Goal: Transaction & Acquisition: Purchase product/service

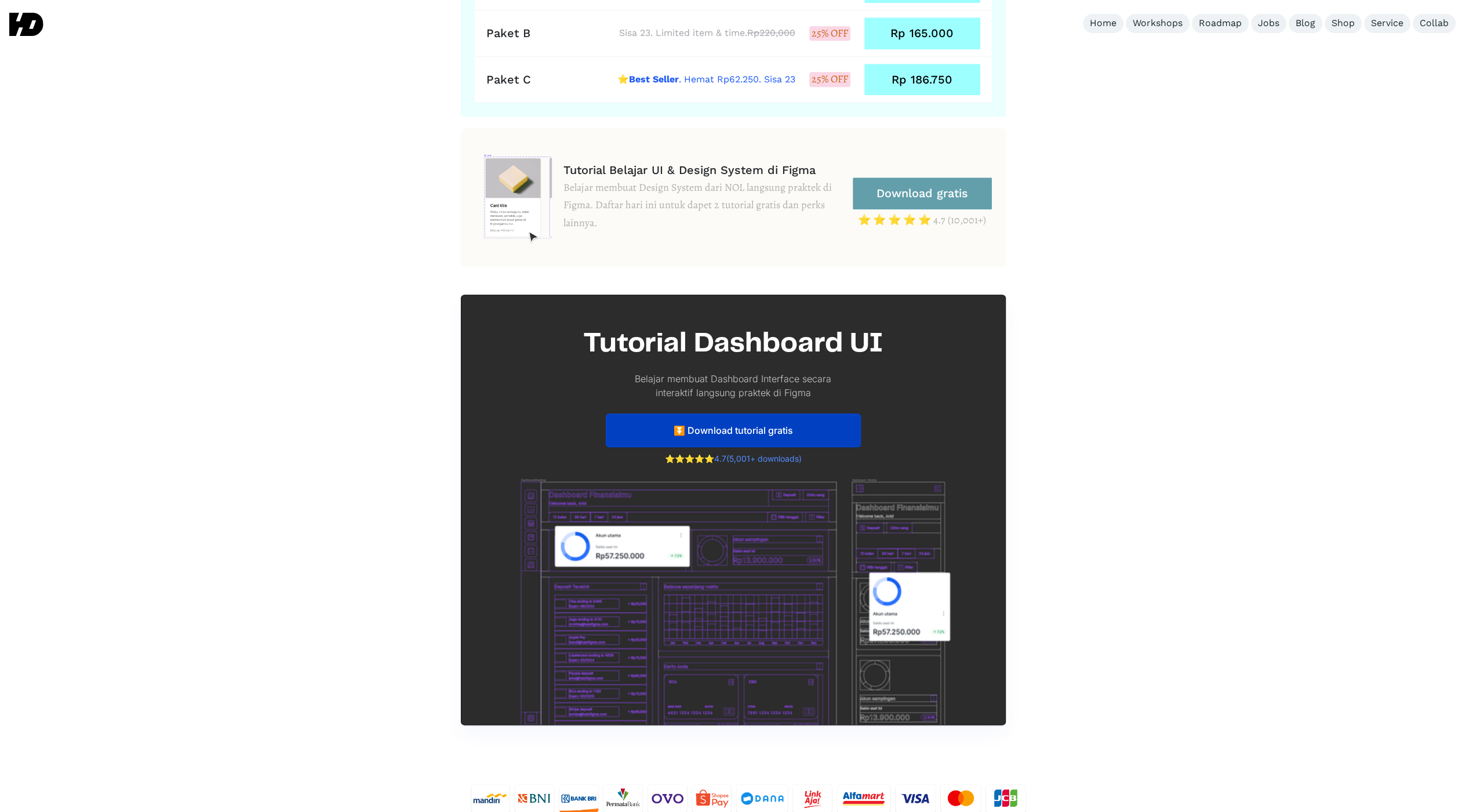
scroll to position [5231, 0]
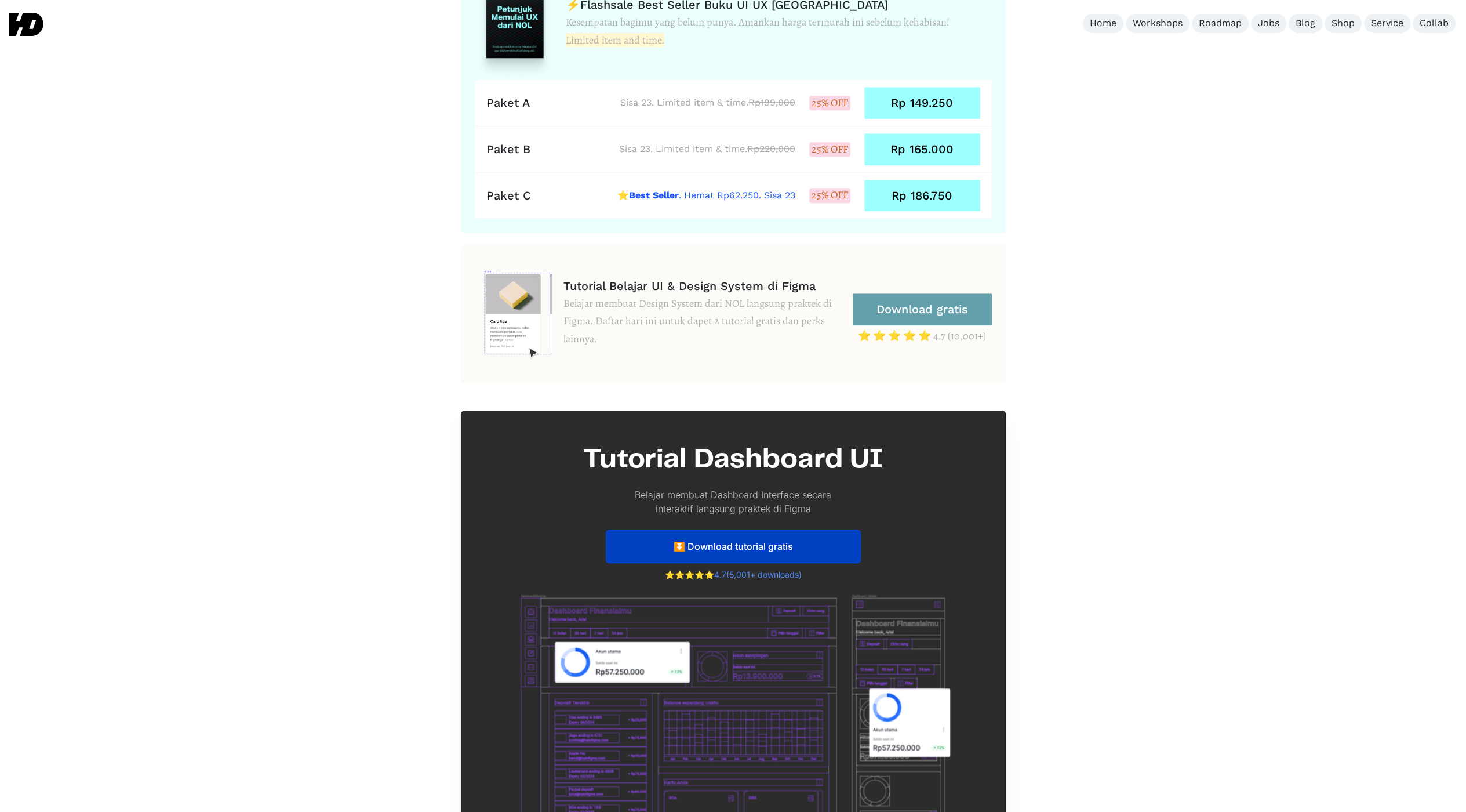
drag, startPoint x: 367, startPoint y: 530, endPoint x: 374, endPoint y: 529, distance: 7.1
click at [368, 530] on section "Harga khusus HaloDesigners fans Limited-time launch price, amankan sebelum habi…" at bounding box center [733, 140] width 1466 height 1777
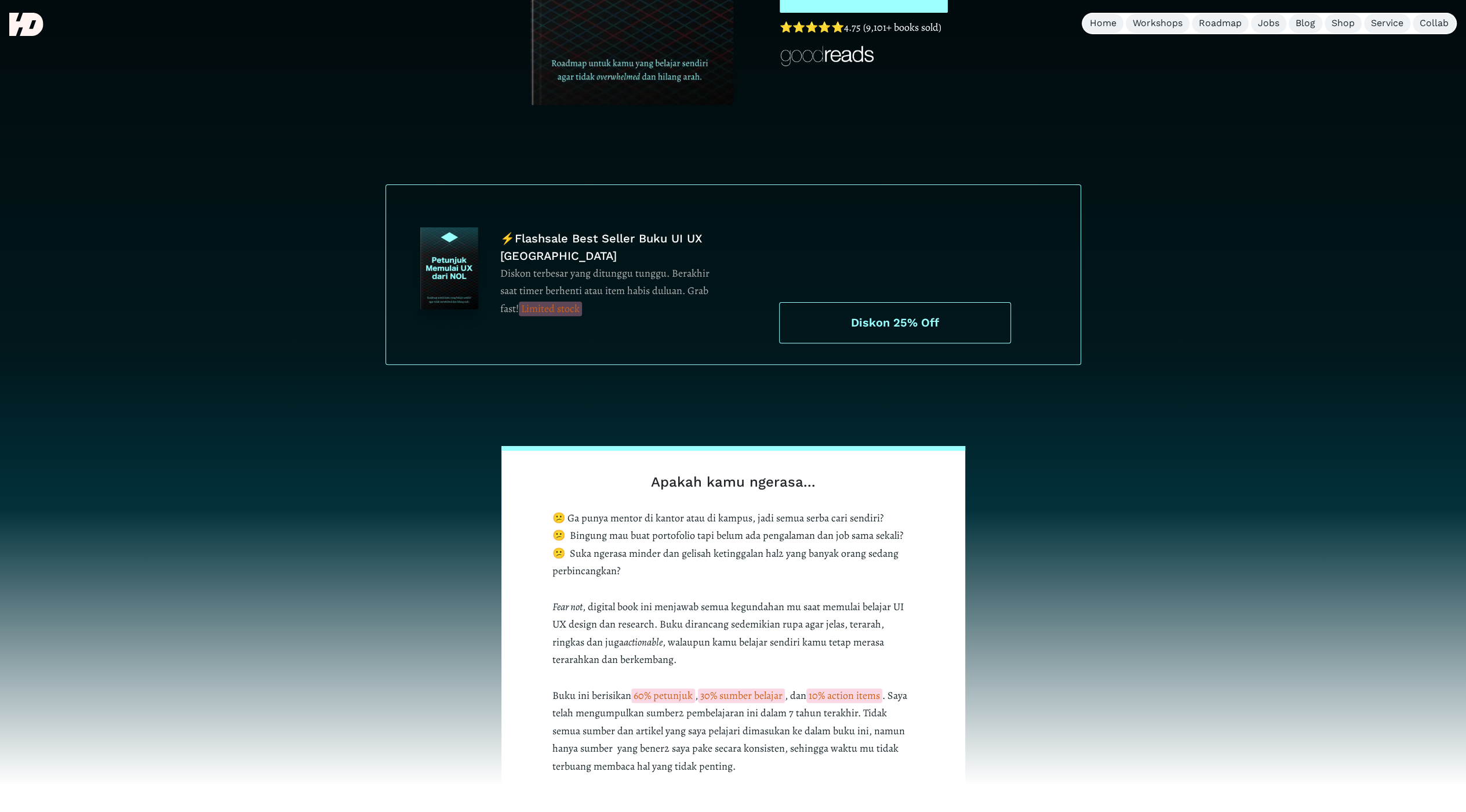
scroll to position [0, 0]
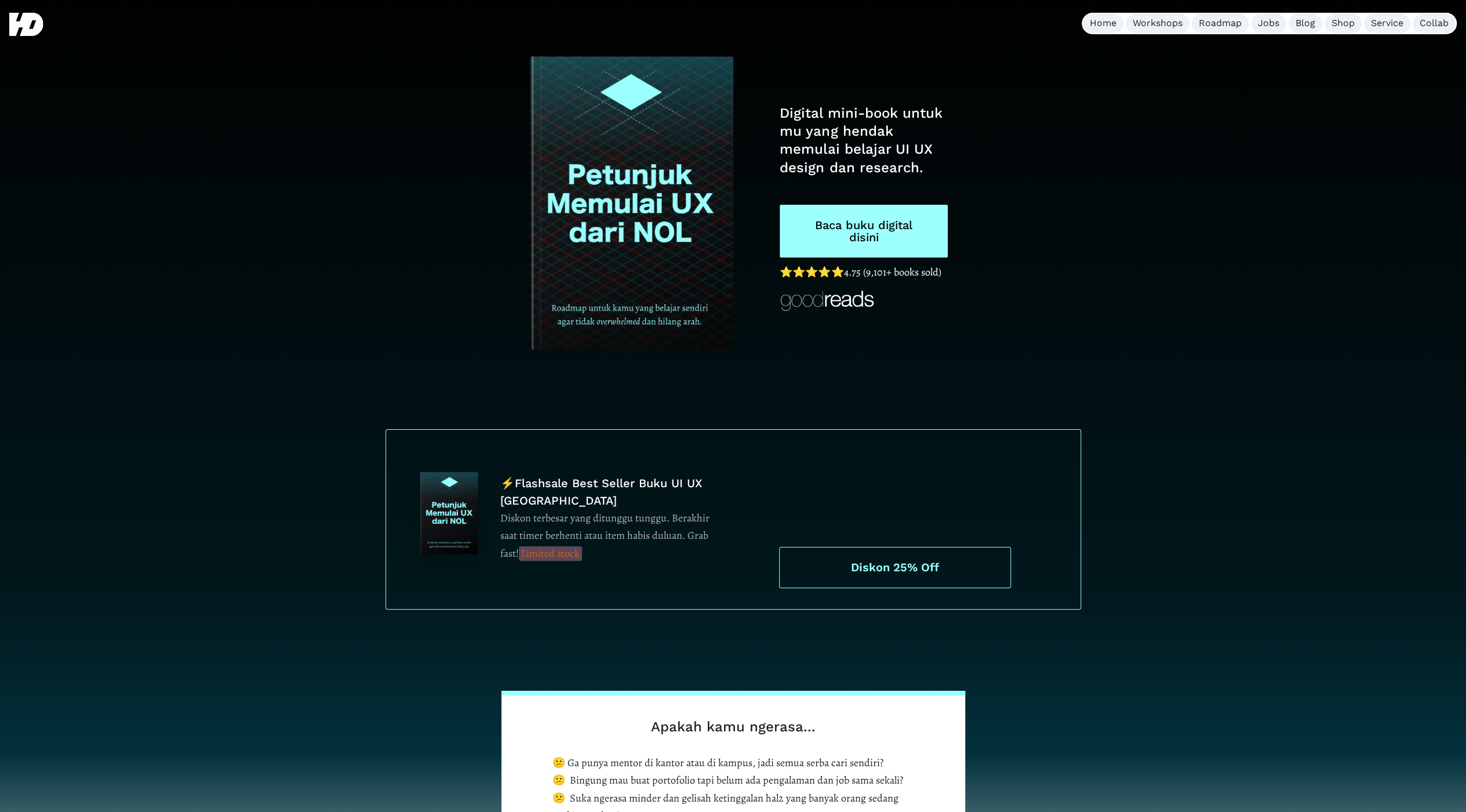
click at [246, 377] on div "⚡️Flashsale Best Seller Buku UI UX Indonesia Diskon terbesar yang ditunggu tung…" at bounding box center [733, 479] width 1466 height 261
click at [878, 223] on link "Baca buku disini" at bounding box center [850, 224] width 140 height 41
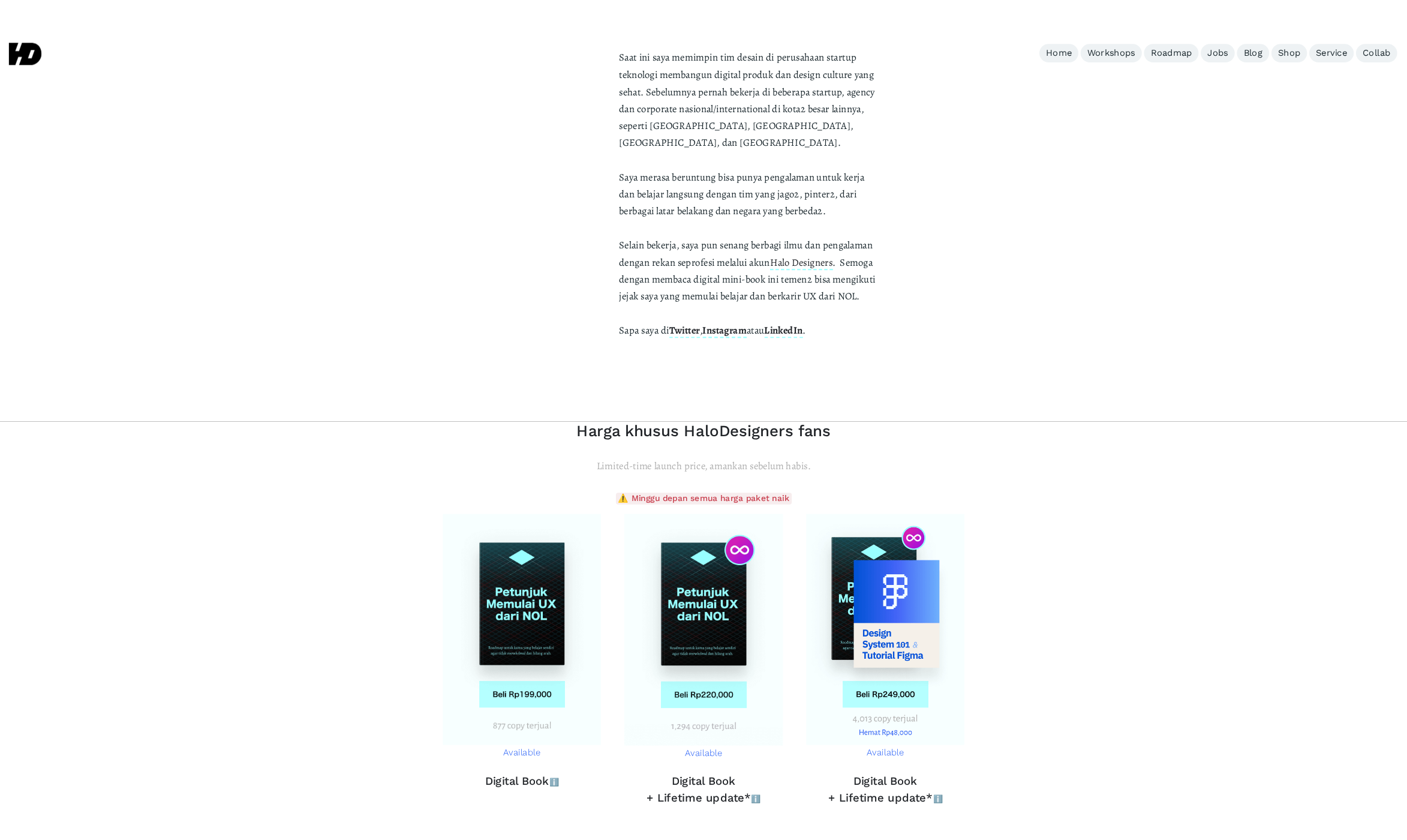
scroll to position [4275, 0]
